Goal: Information Seeking & Learning: Learn about a topic

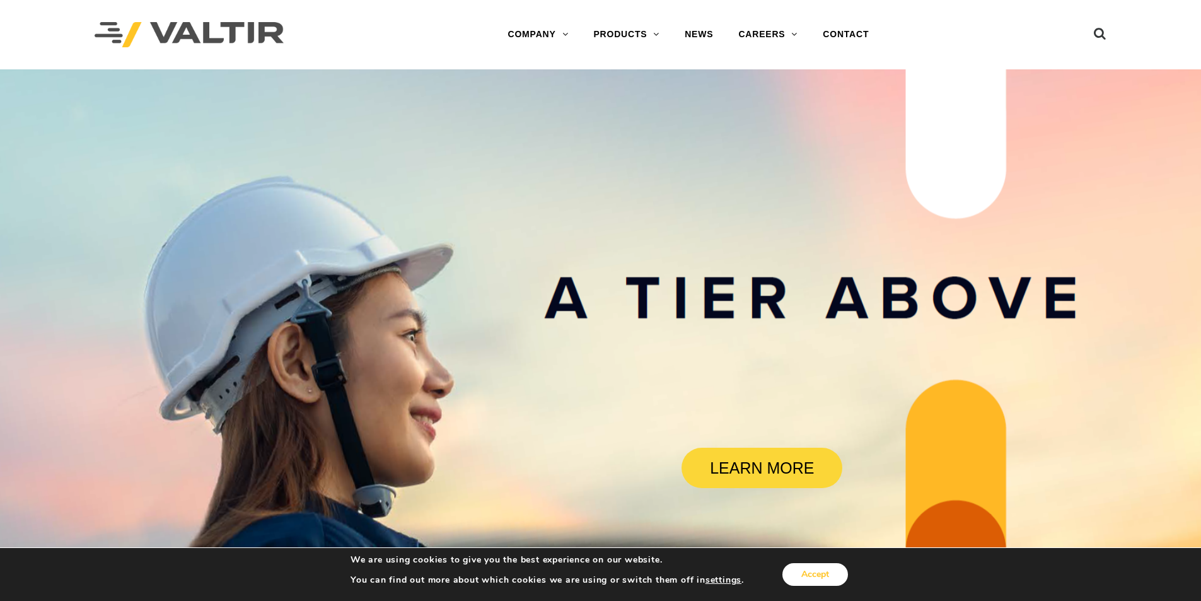
click at [823, 579] on button "Accept" at bounding box center [815, 574] width 66 height 23
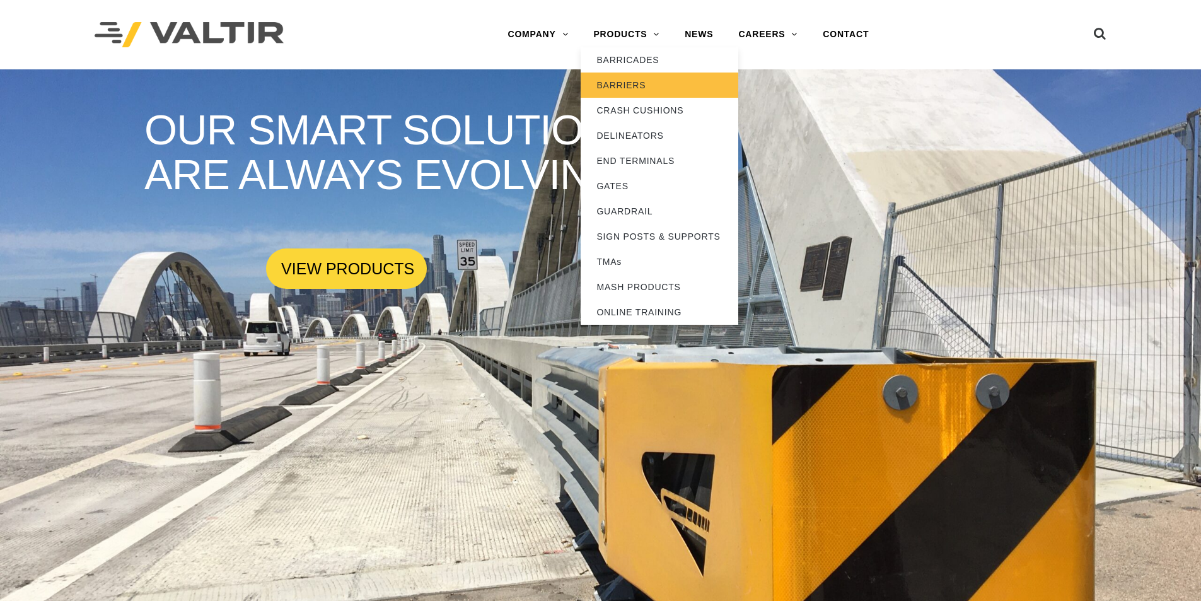
click at [613, 86] on link "BARRIERS" at bounding box center [660, 84] width 158 height 25
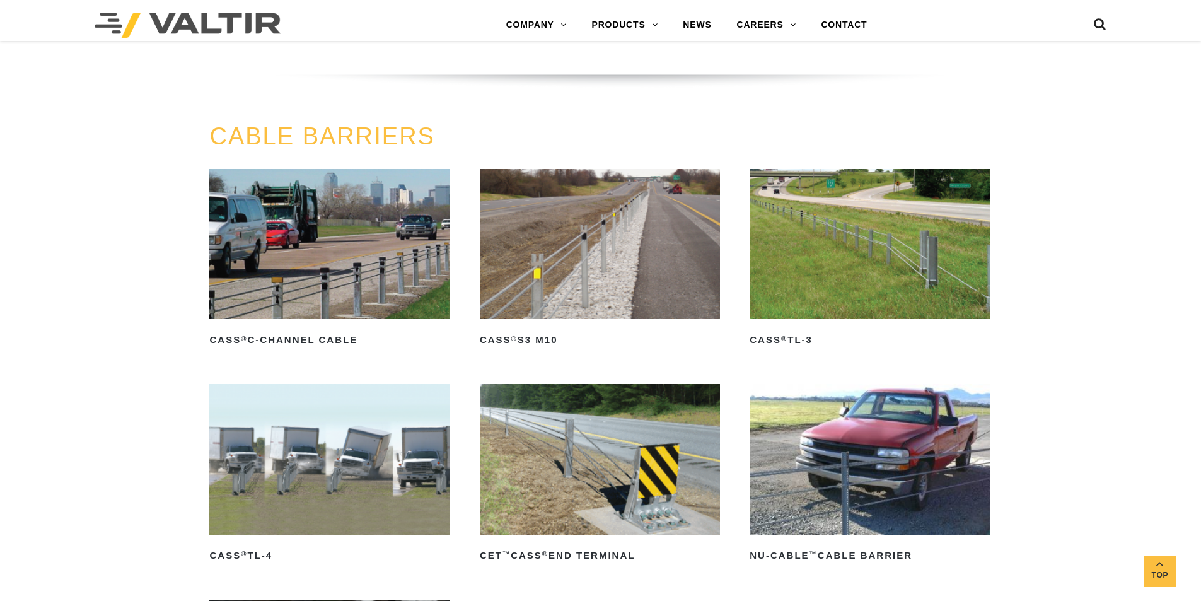
scroll to position [567, 0]
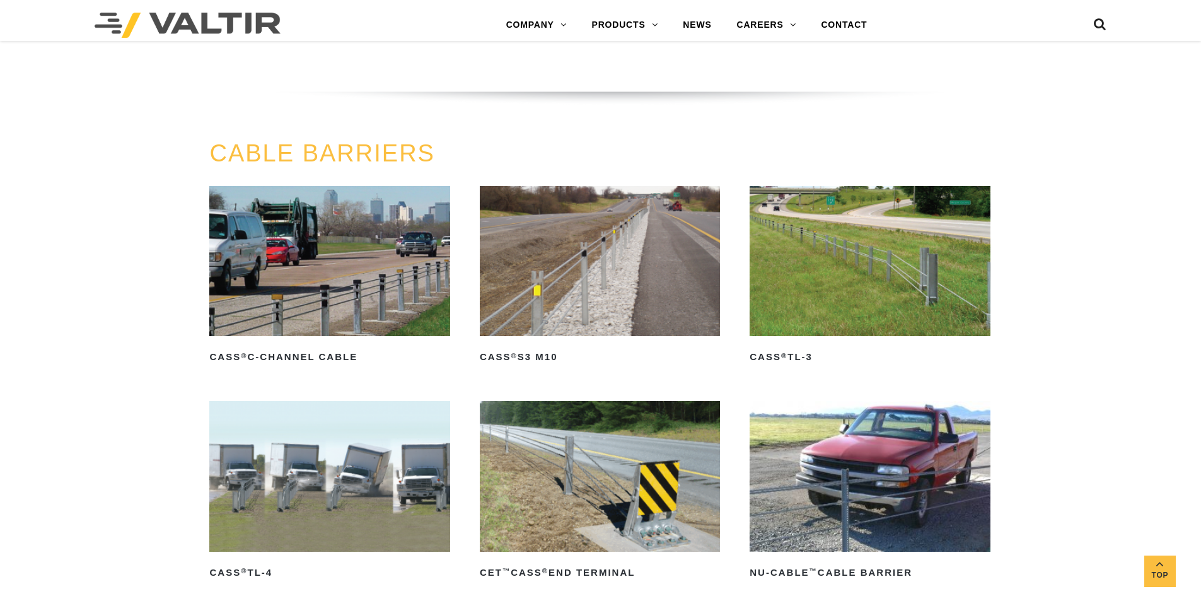
click at [929, 254] on img at bounding box center [870, 261] width 240 height 150
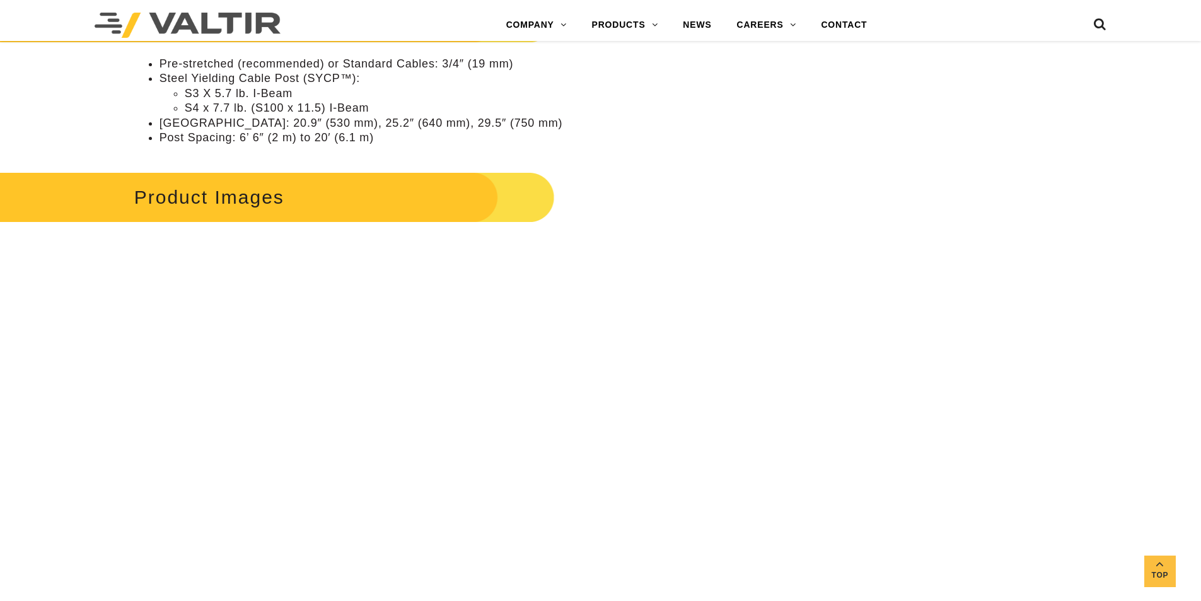
scroll to position [1198, 0]
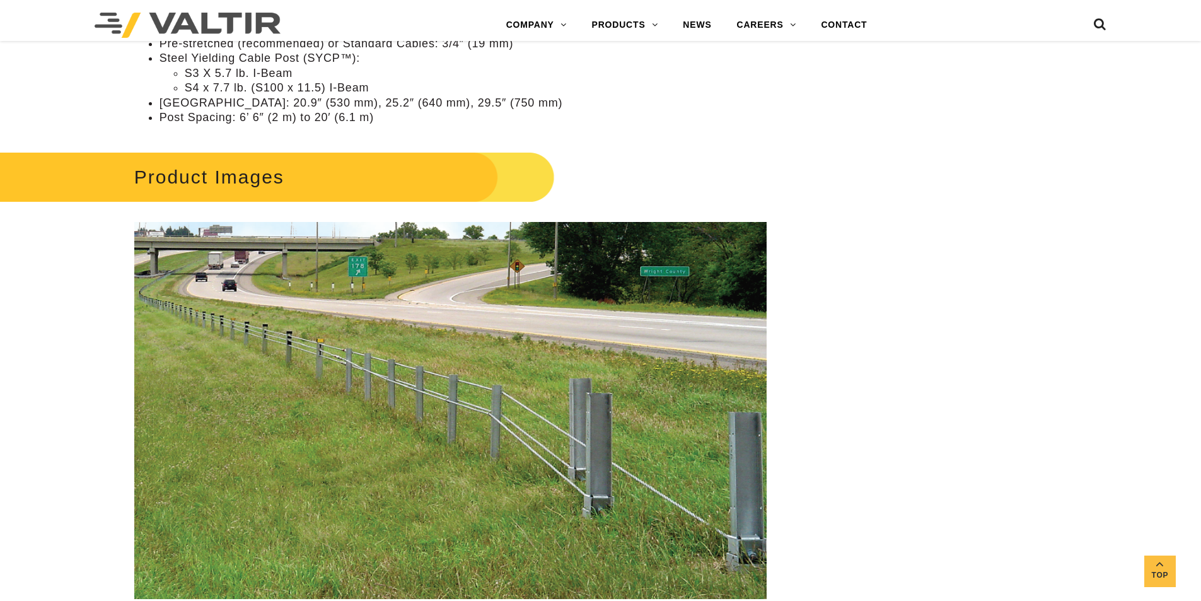
click at [253, 182] on h2 "Product Images" at bounding box center [254, 177] width 601 height 59
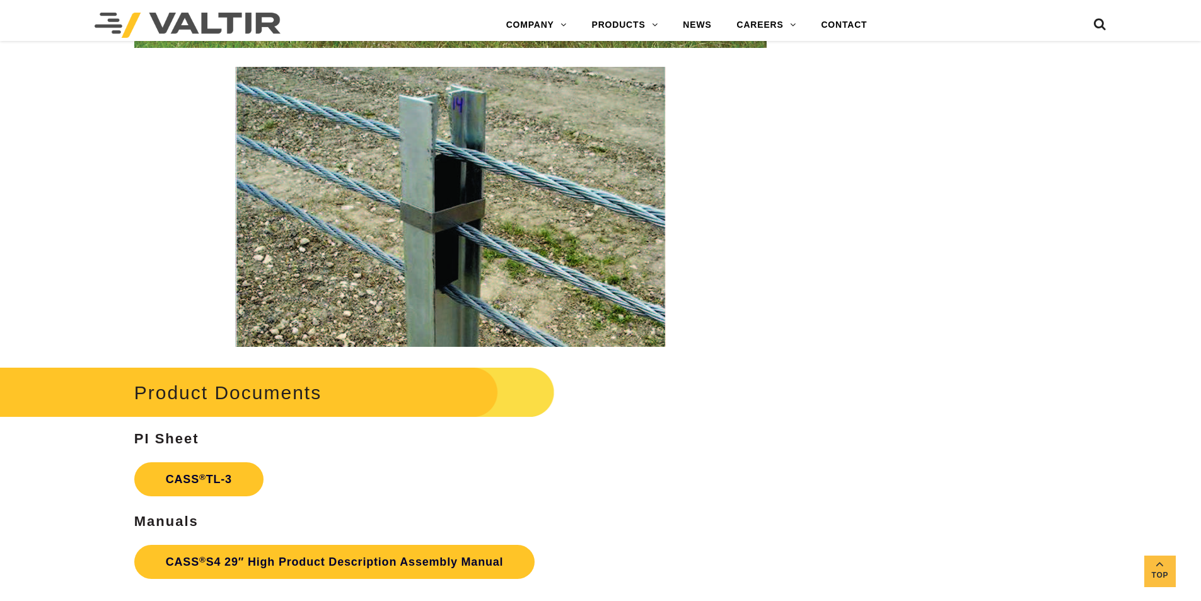
scroll to position [1891, 0]
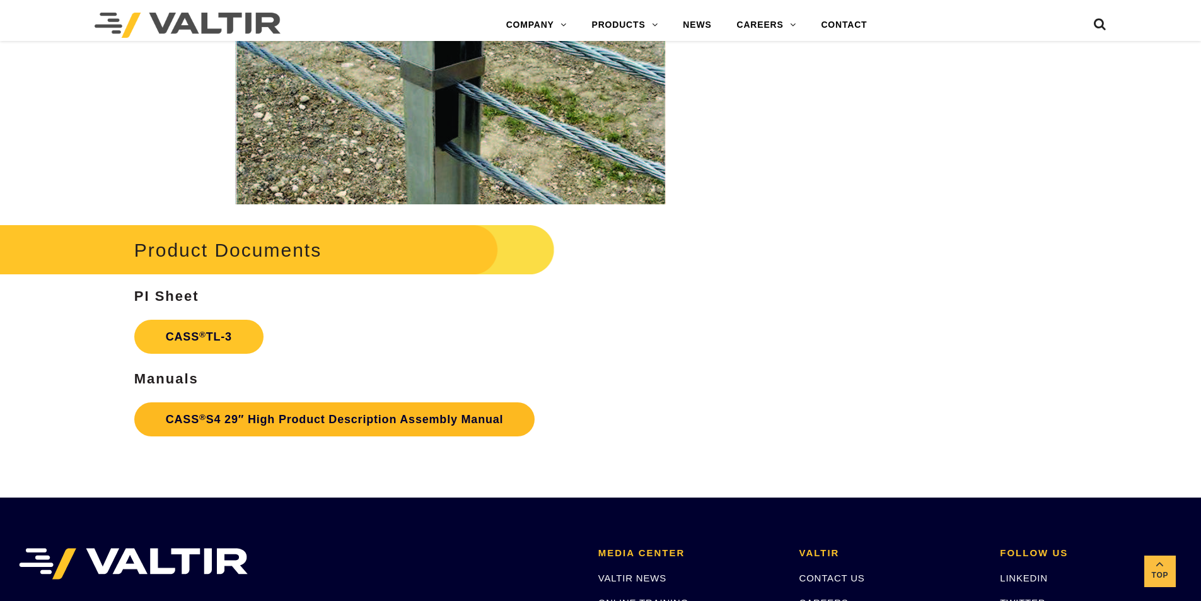
click at [295, 415] on link "CASS ® S4 29″ High Product Description Assembly Manual" at bounding box center [334, 419] width 401 height 34
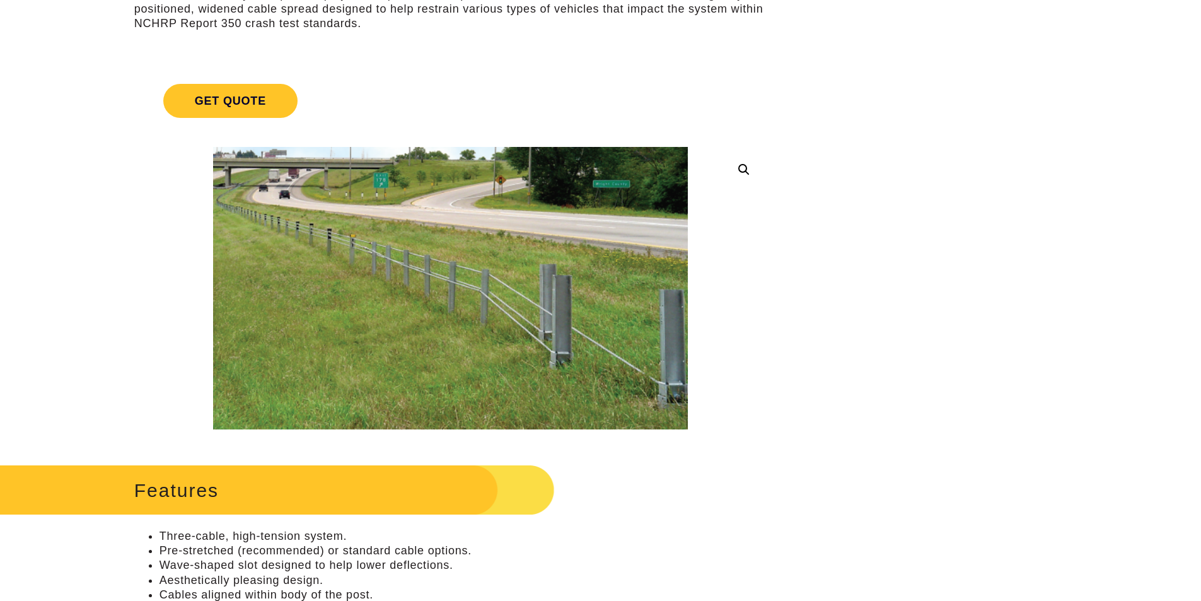
scroll to position [0, 0]
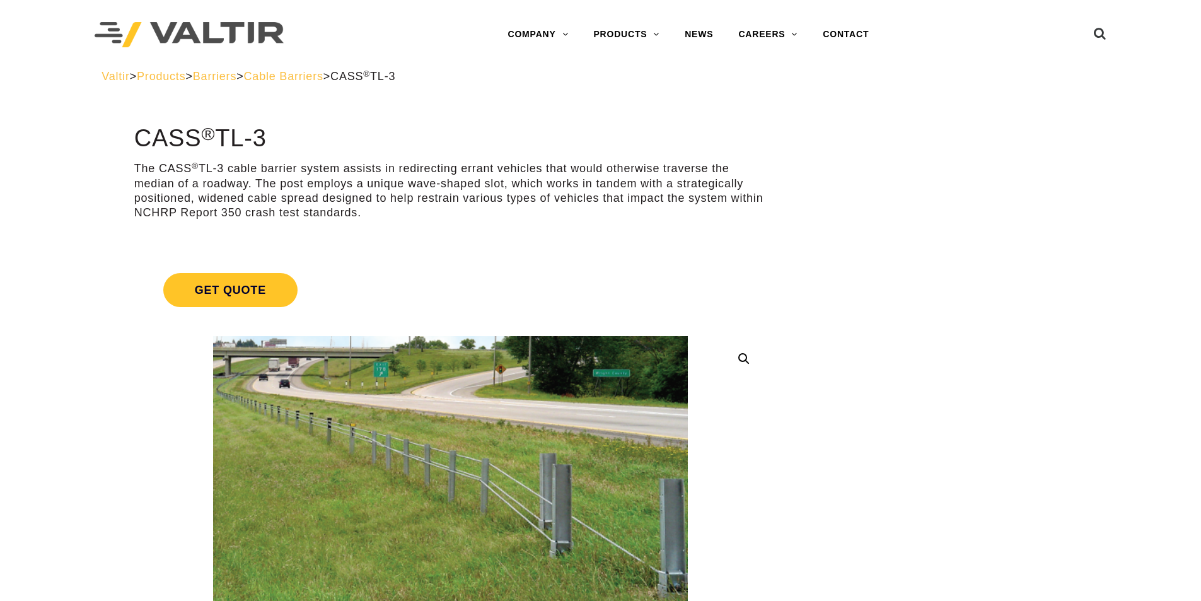
click at [309, 77] on span "Cable Barriers" at bounding box center [283, 76] width 79 height 13
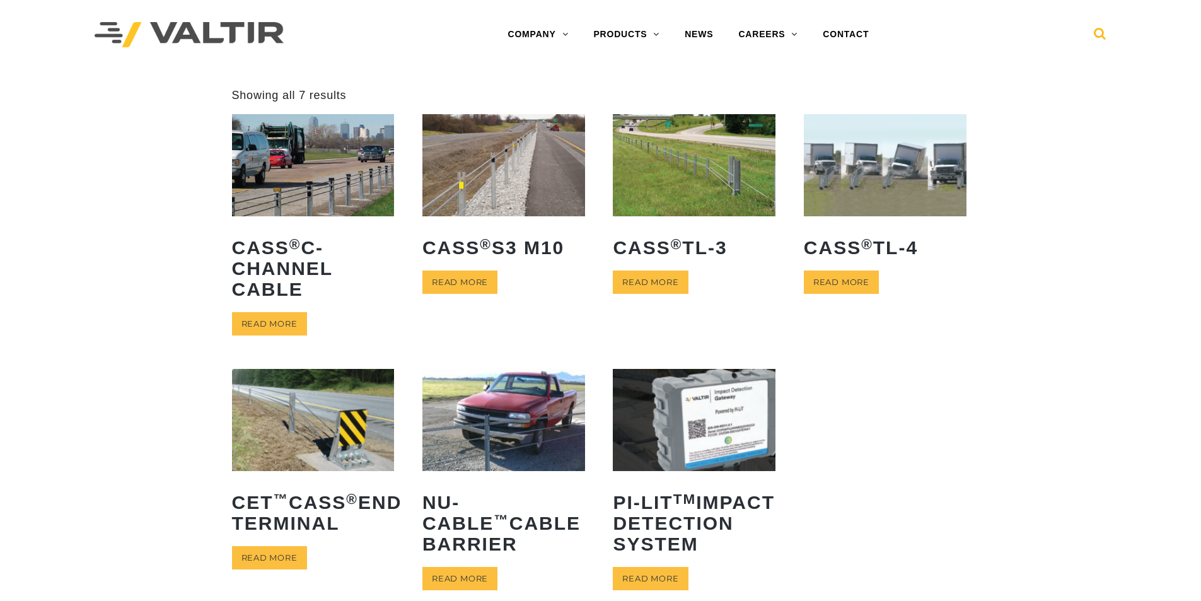
click at [1100, 37] on icon at bounding box center [1100, 36] width 13 height 19
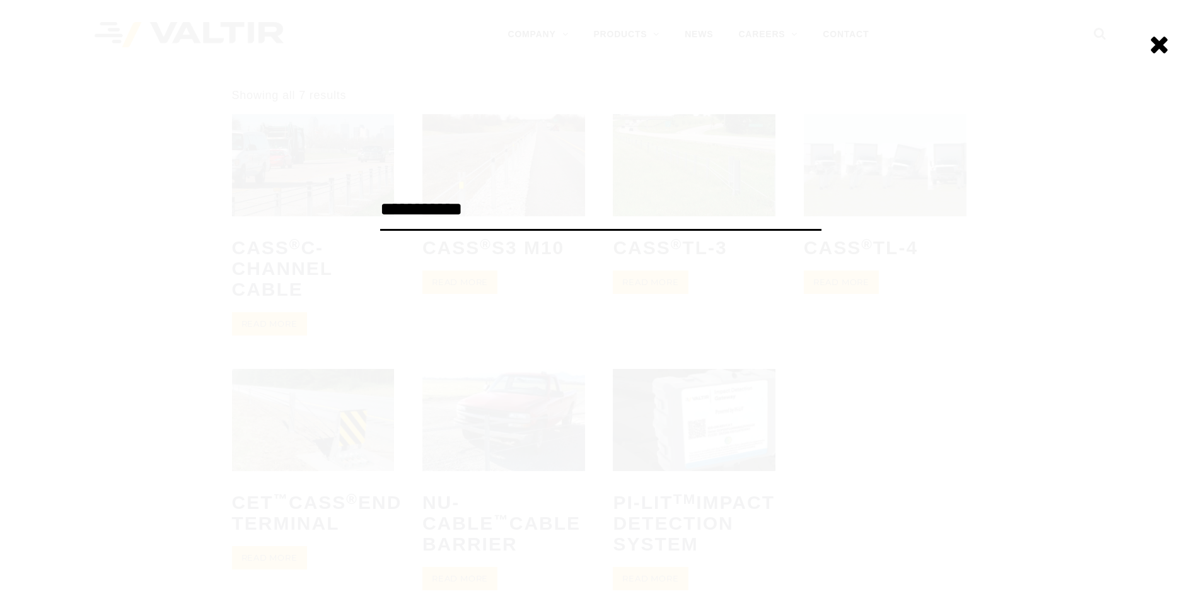
type input "**********"
click input "******" at bounding box center [0, 0] width 0 height 0
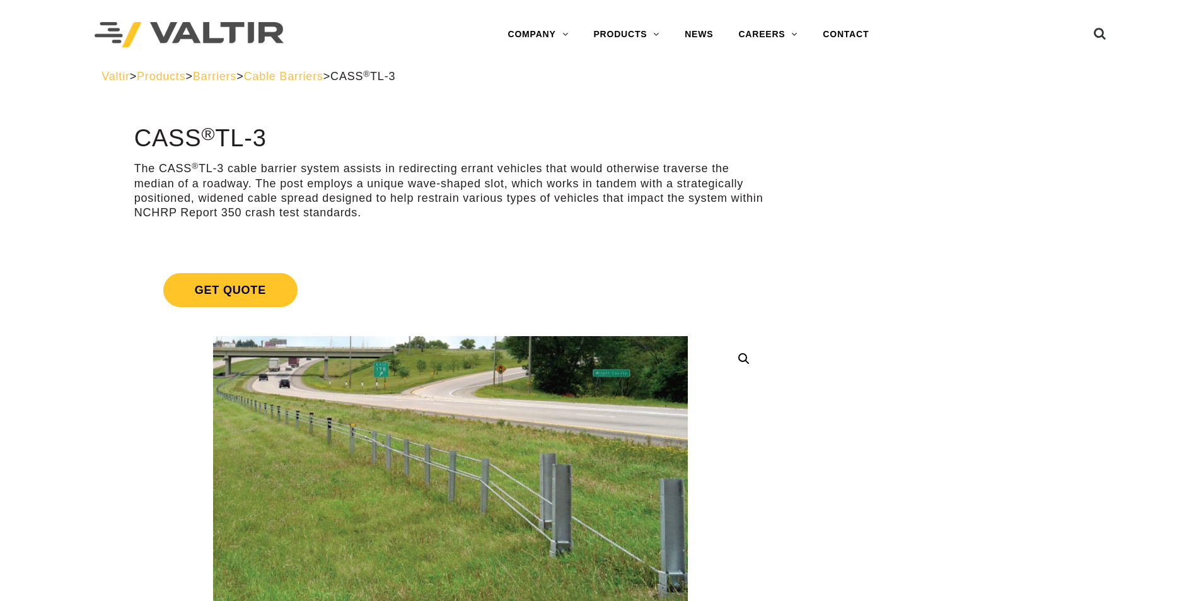
click at [323, 79] on span "Cable Barriers" at bounding box center [283, 76] width 79 height 13
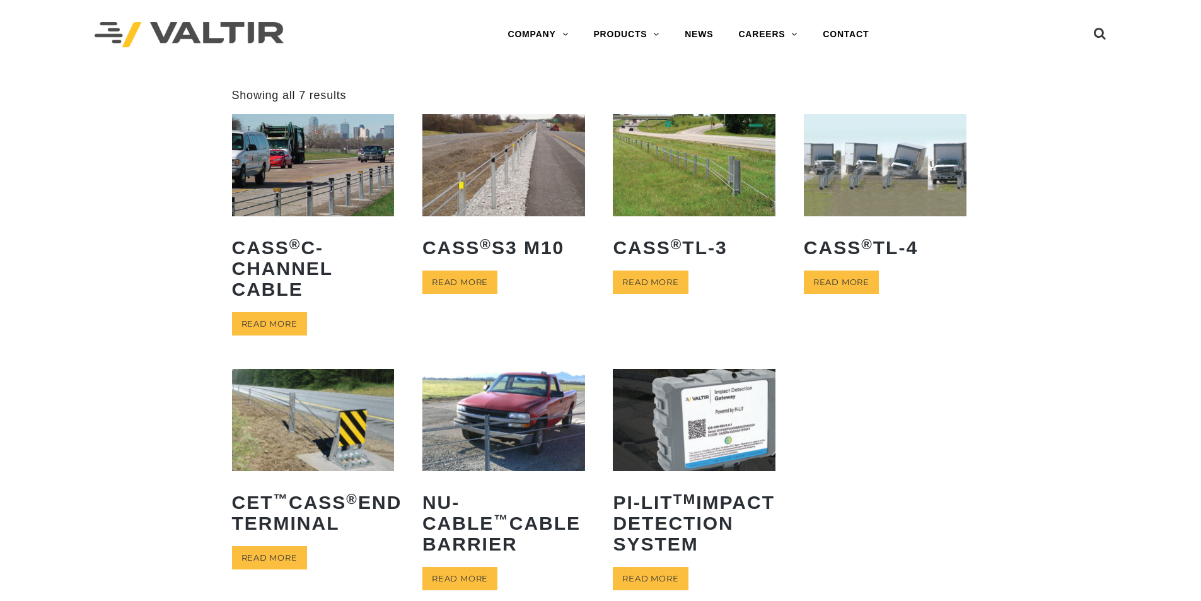
click at [525, 177] on img at bounding box center [503, 164] width 163 height 101
click at [883, 173] on img at bounding box center [885, 164] width 163 height 101
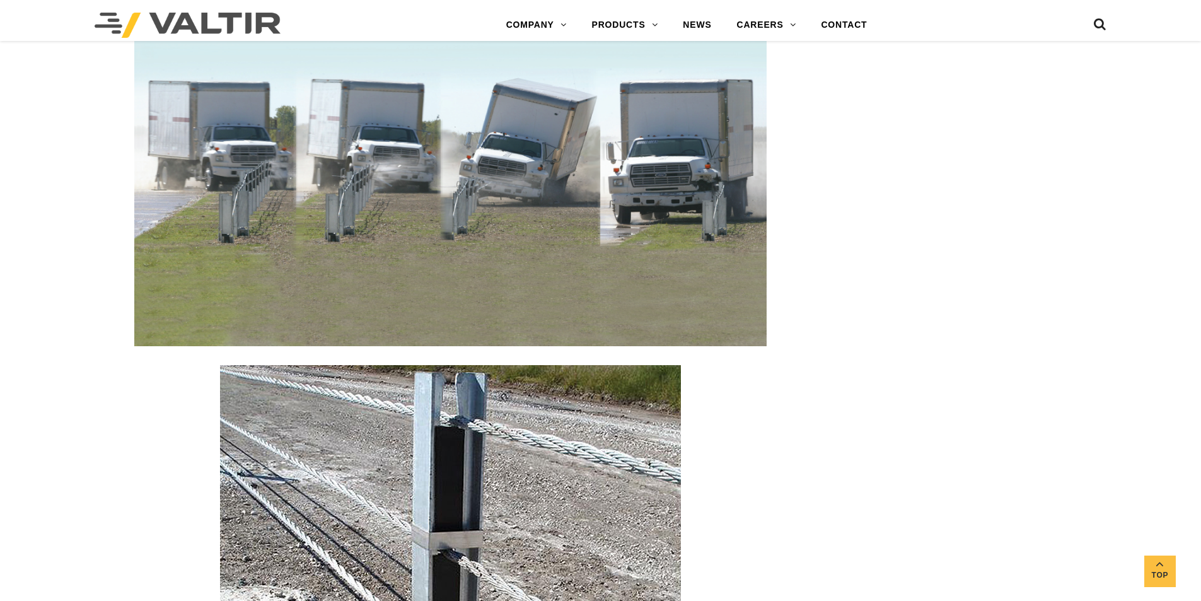
scroll to position [1198, 0]
